Goal: Task Accomplishment & Management: Manage account settings

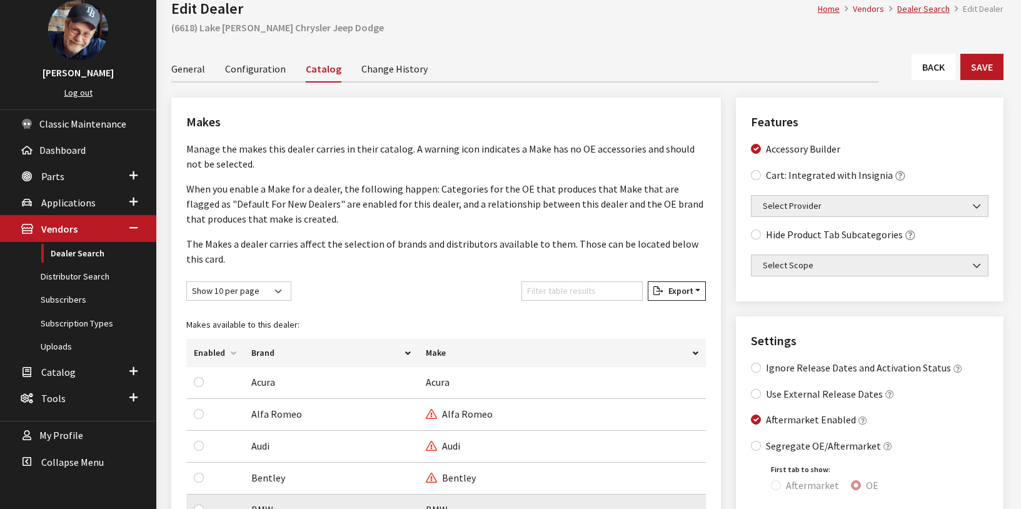
scroll to position [22, 0]
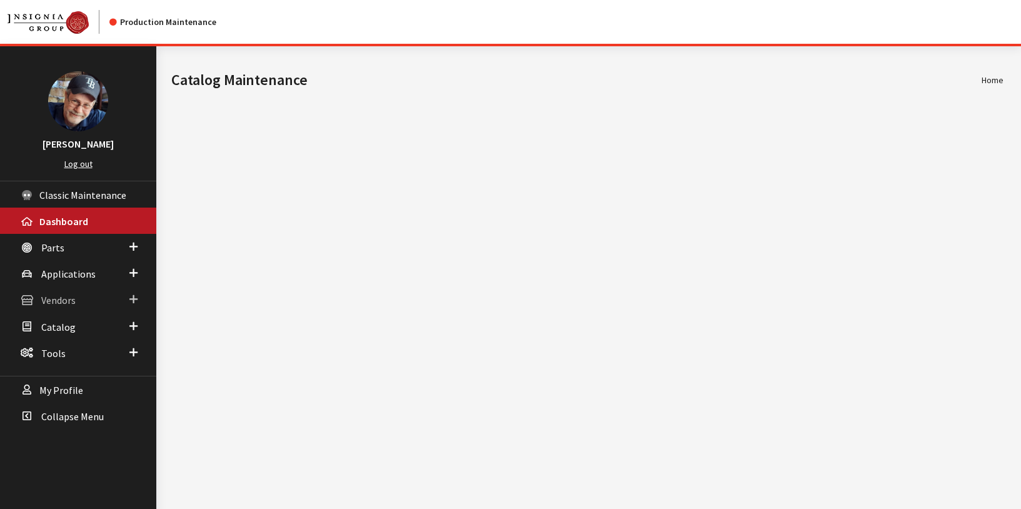
click at [63, 299] on span "Vendors" at bounding box center [58, 300] width 34 height 12
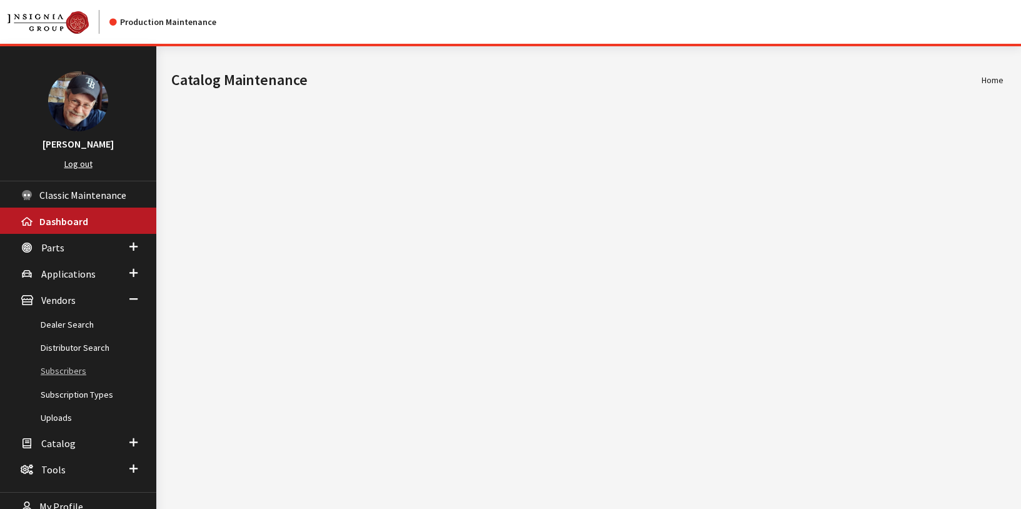
click at [69, 372] on link "Subscribers" at bounding box center [78, 370] width 156 height 23
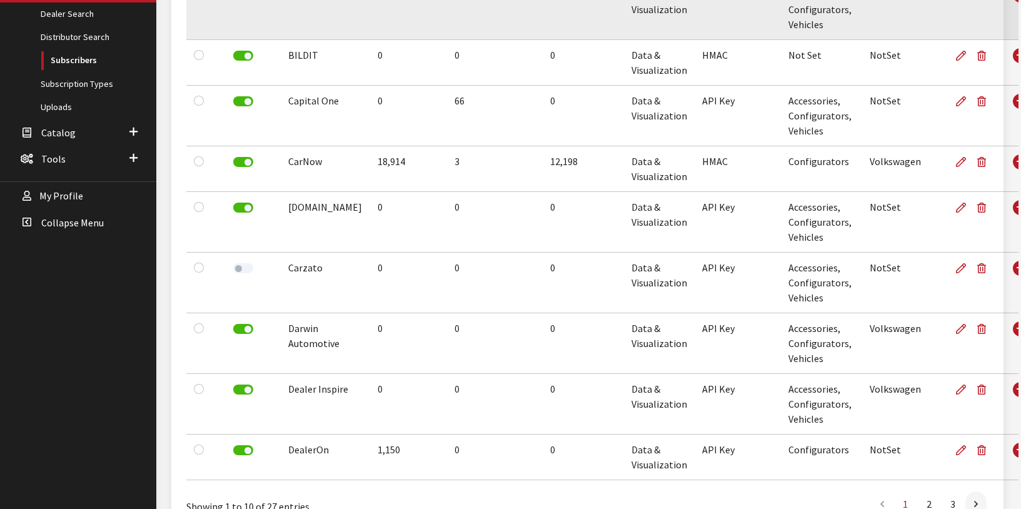
scroll to position [312, 0]
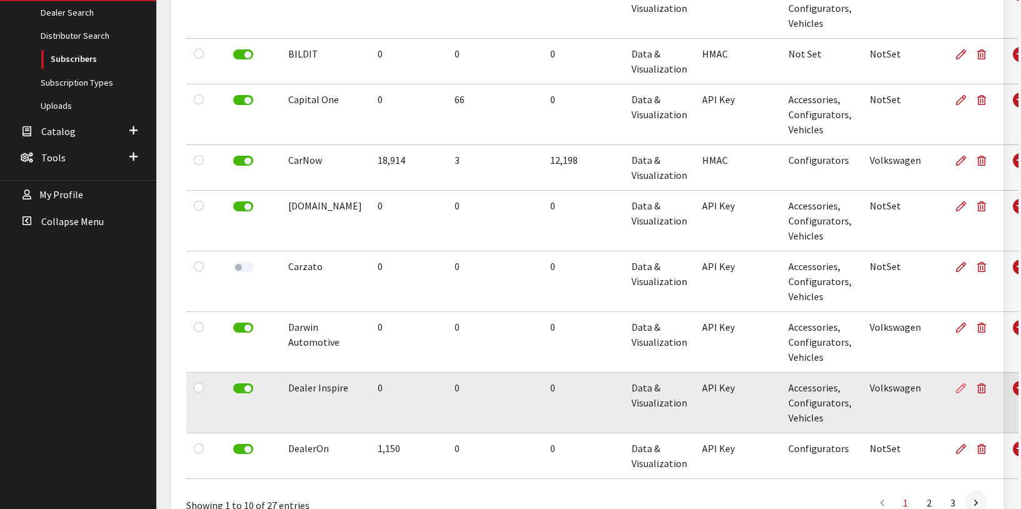
click at [955, 382] on link at bounding box center [963, 387] width 16 height 31
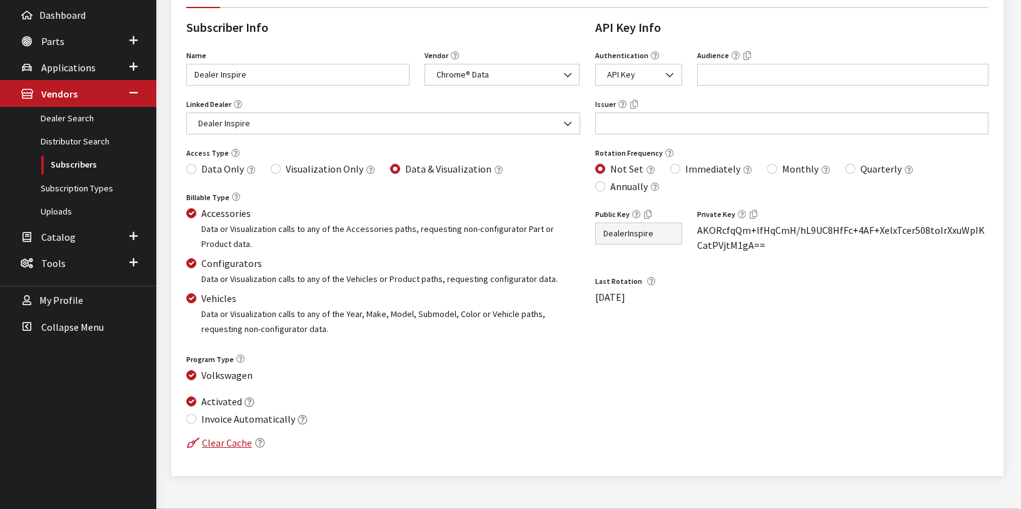
scroll to position [207, 0]
click at [671, 167] on input "Immediately" at bounding box center [675, 167] width 10 height 10
radio input "true"
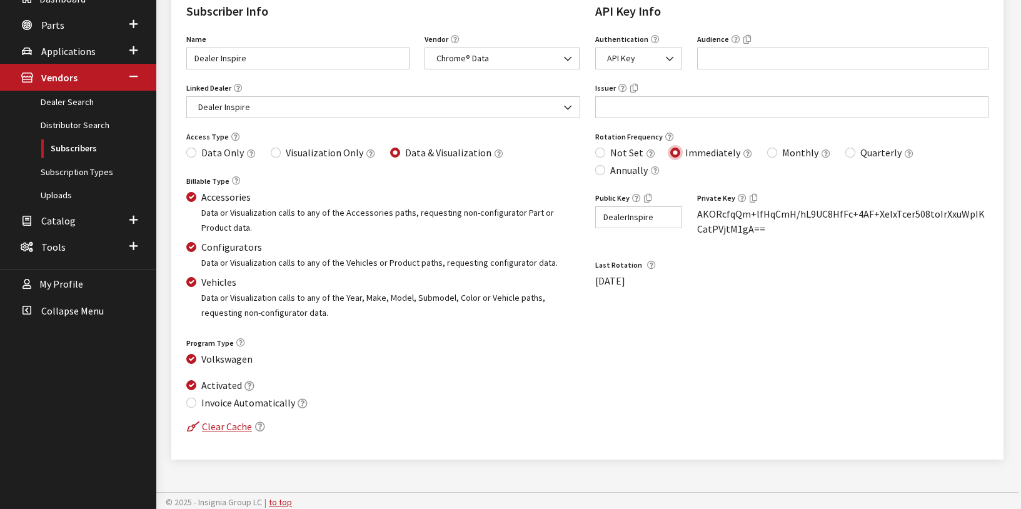
scroll to position [226, 0]
